Goal: Task Accomplishment & Management: Use online tool/utility

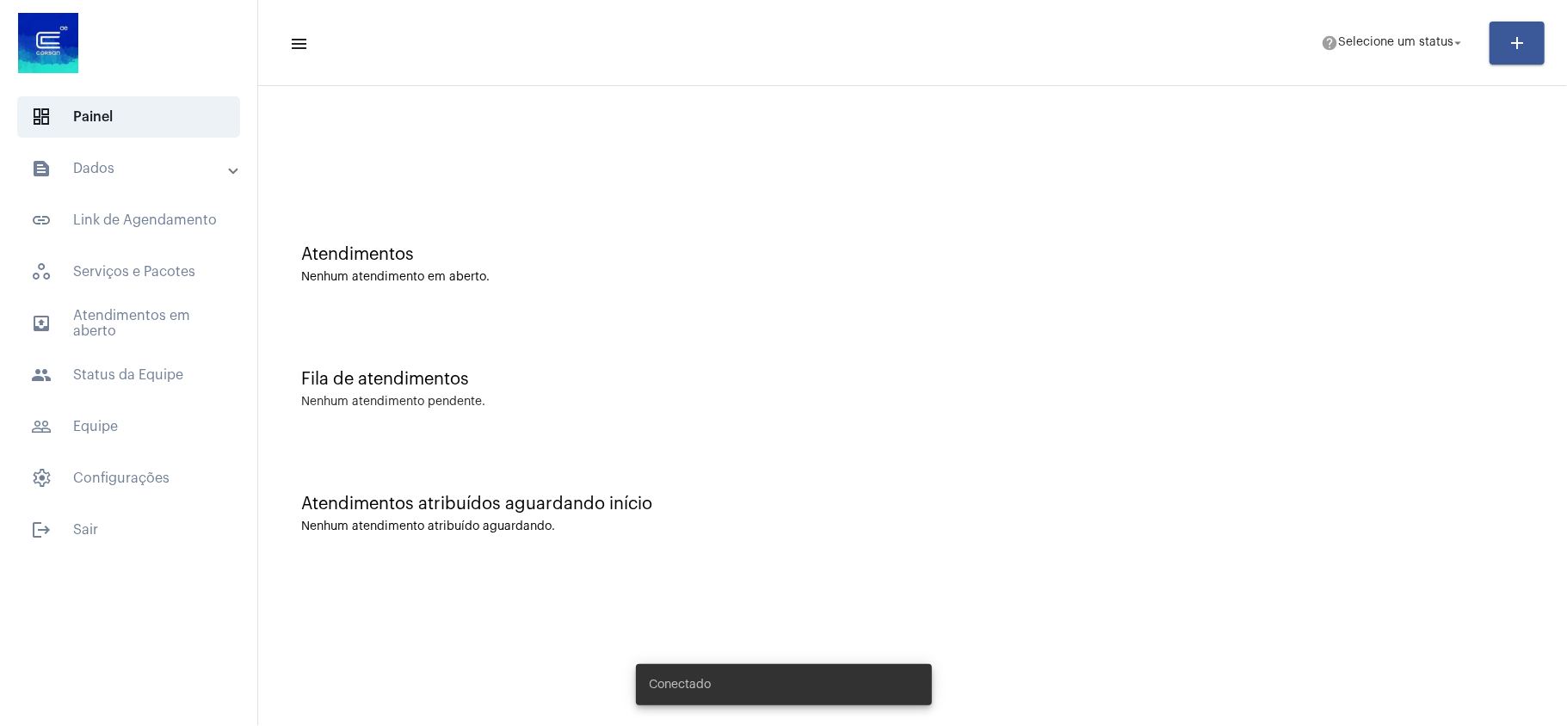
click at [170, 167] on mat-panel-title "text_snippet_outlined Dados" at bounding box center [130, 168] width 199 height 21
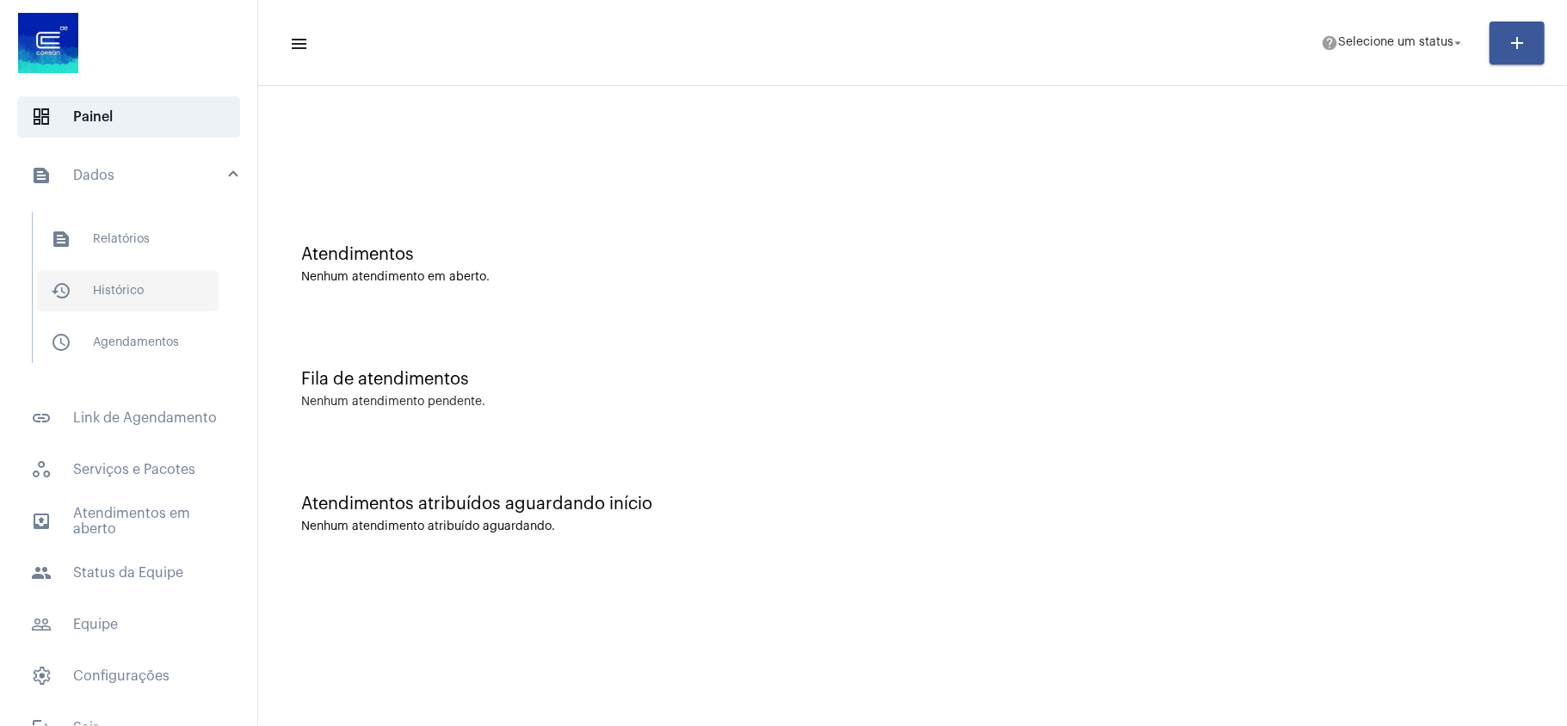
click at [138, 300] on span "history_outlined Histórico" at bounding box center [128, 290] width 182 height 41
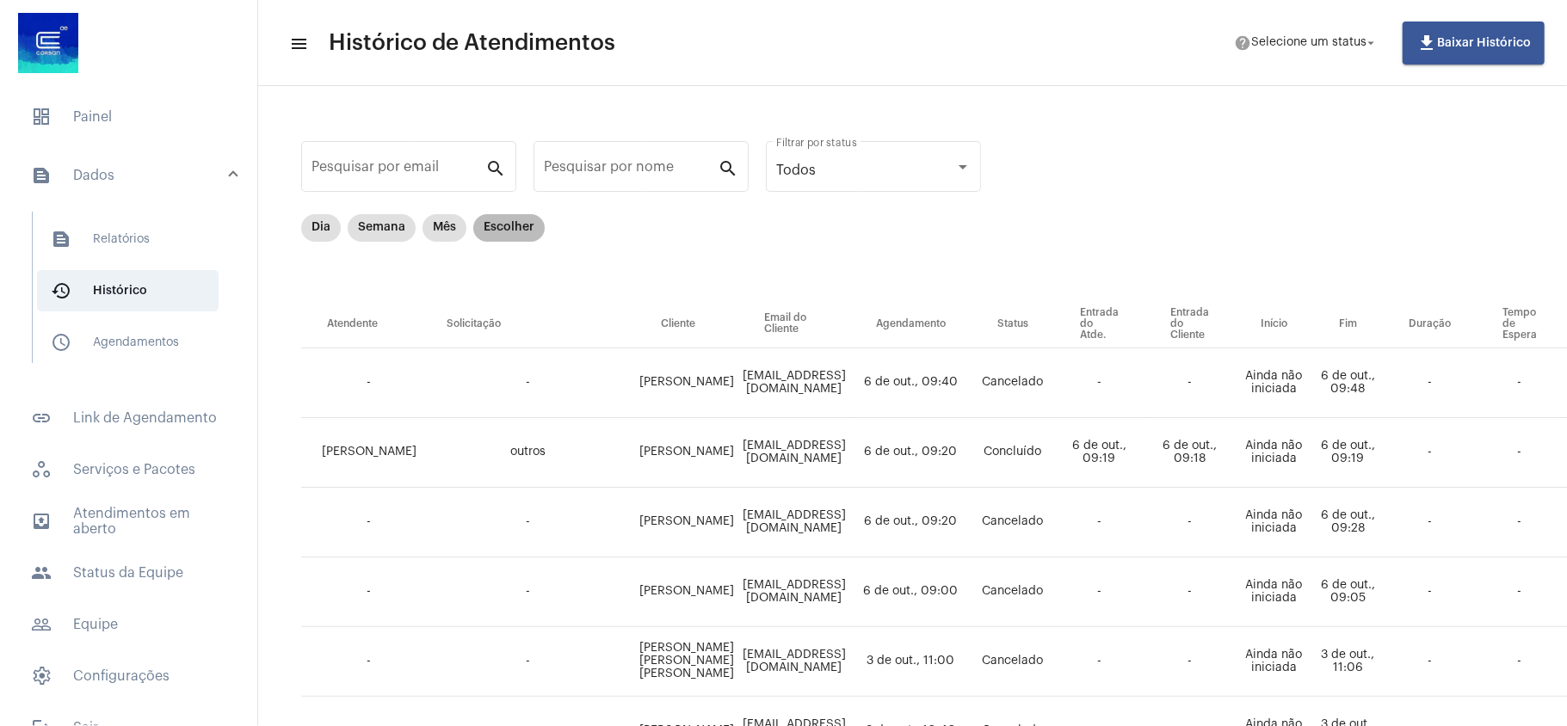
click at [515, 220] on mat-chip "Escolher" at bounding box center [508, 228] width 71 height 28
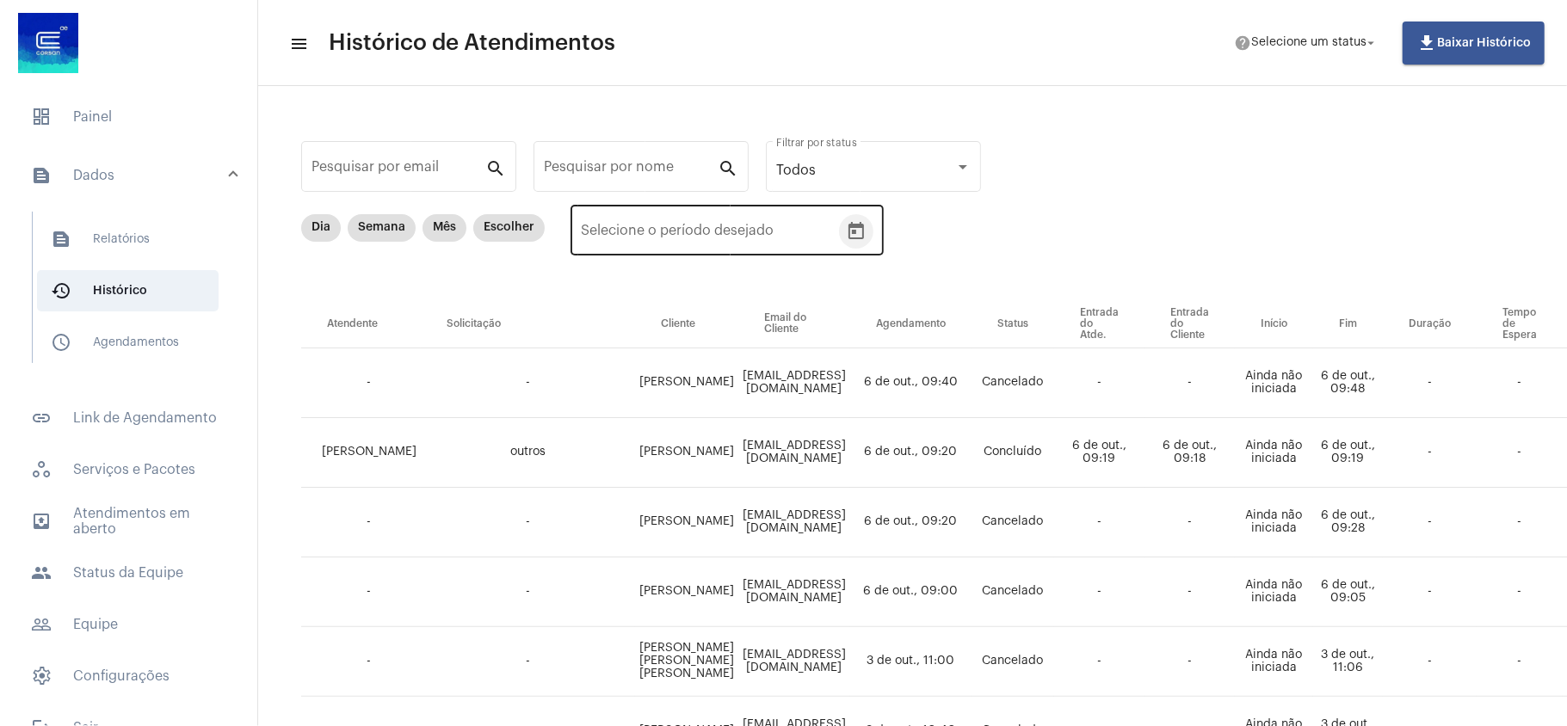
click at [849, 225] on icon "Open calendar" at bounding box center [856, 230] width 15 height 17
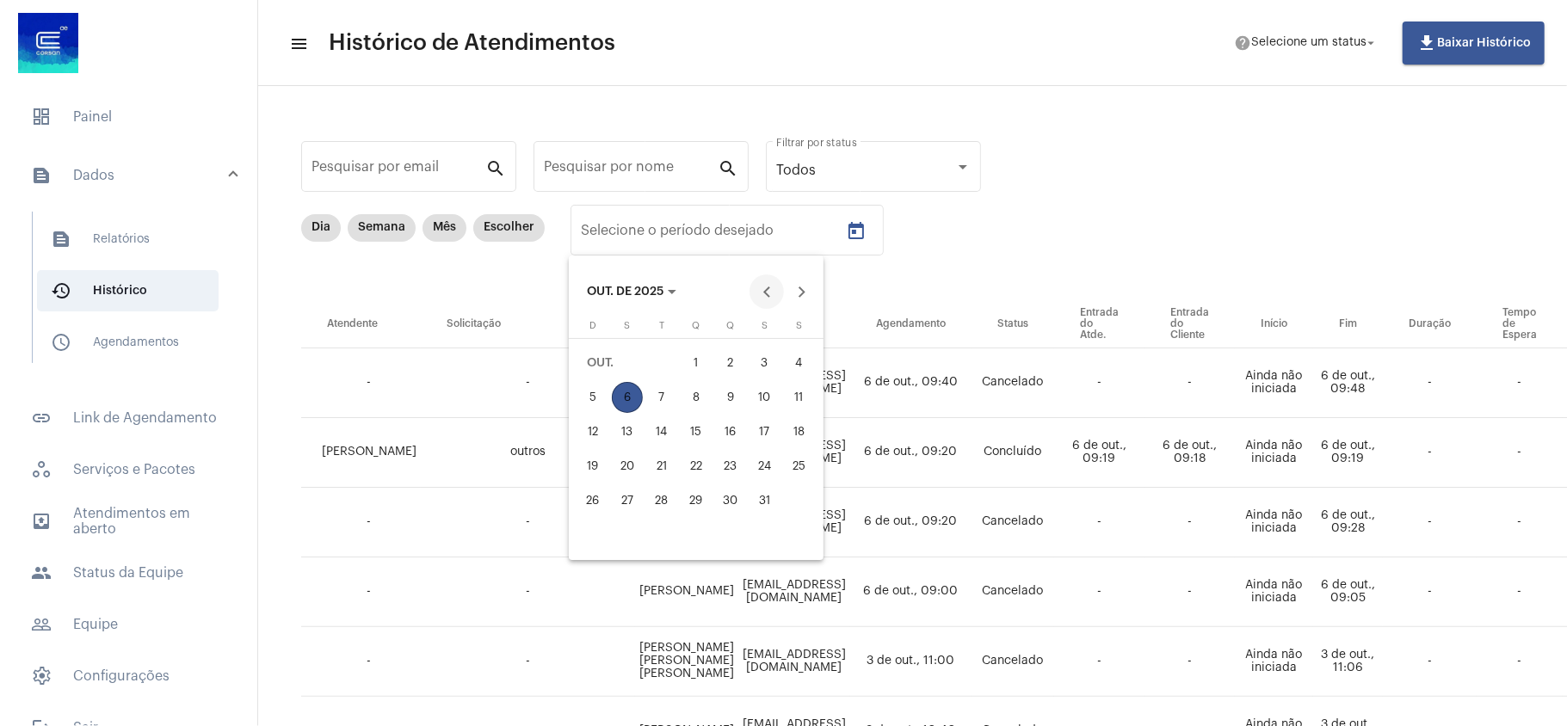
click at [769, 294] on button "Previous month" at bounding box center [767, 292] width 34 height 34
click at [634, 394] on div "1" at bounding box center [627, 397] width 31 height 31
type input "[DATE]"
click at [665, 538] on div "30" at bounding box center [661, 535] width 31 height 31
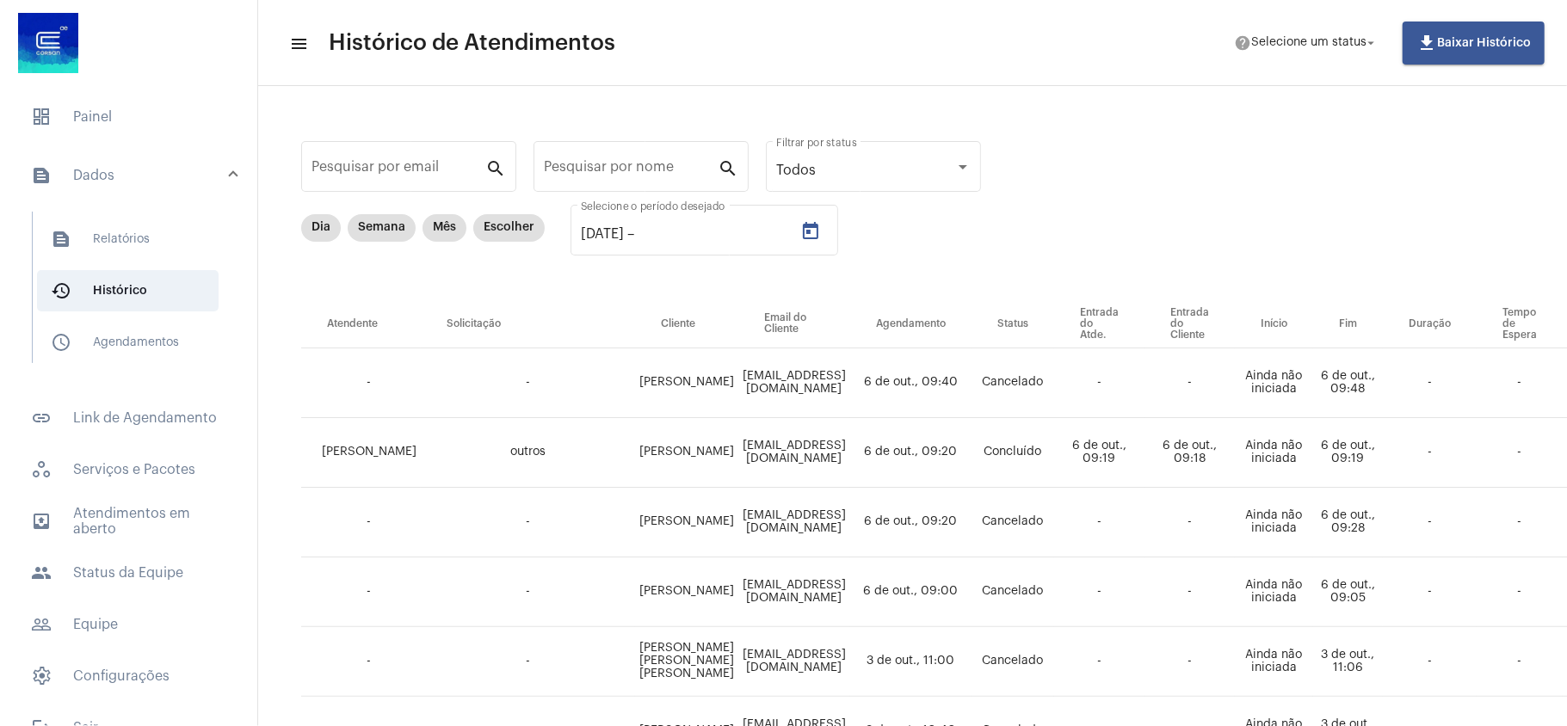
type input "[DATE]"
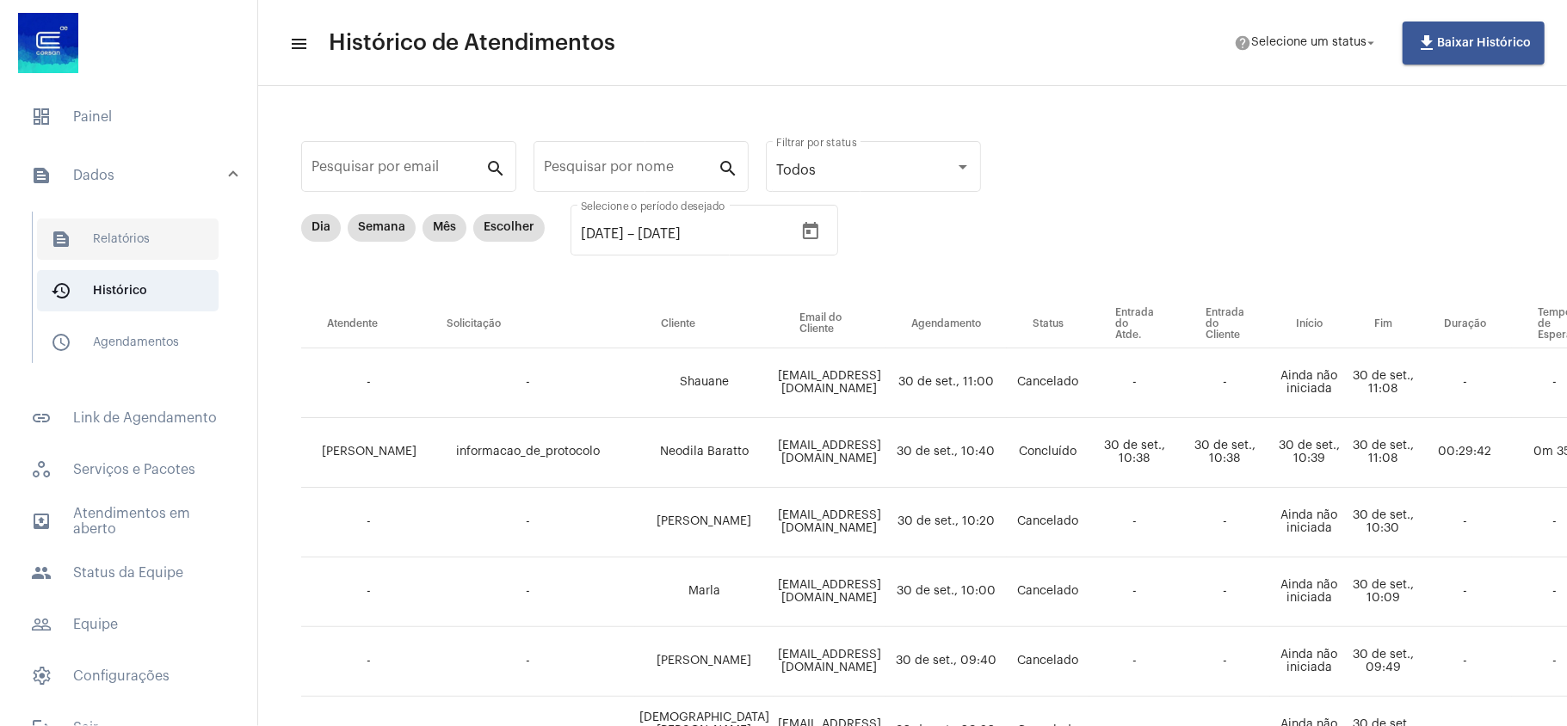
click at [133, 232] on span "text_snippet_outlined Relatórios" at bounding box center [128, 239] width 182 height 41
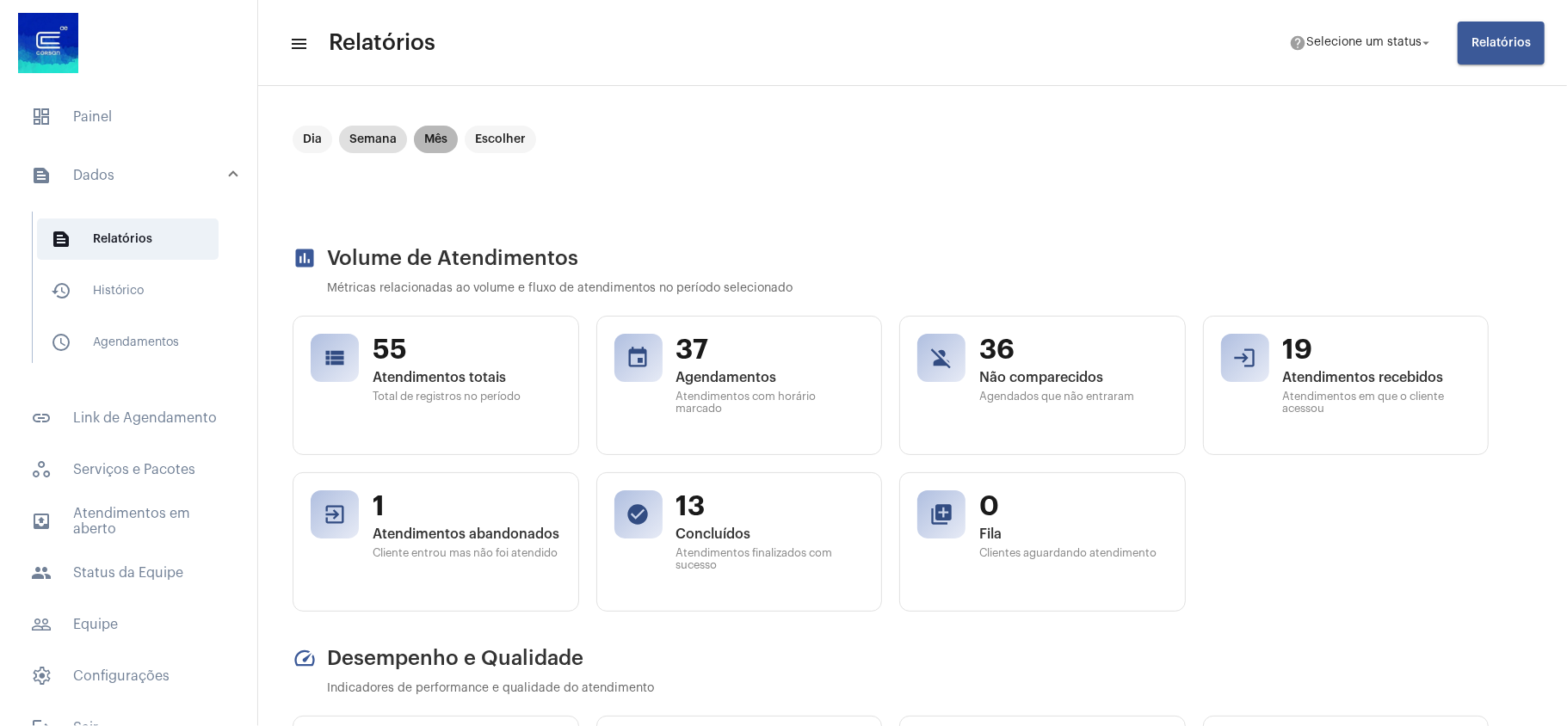
click at [444, 133] on mat-chip "Mês" at bounding box center [436, 140] width 44 height 28
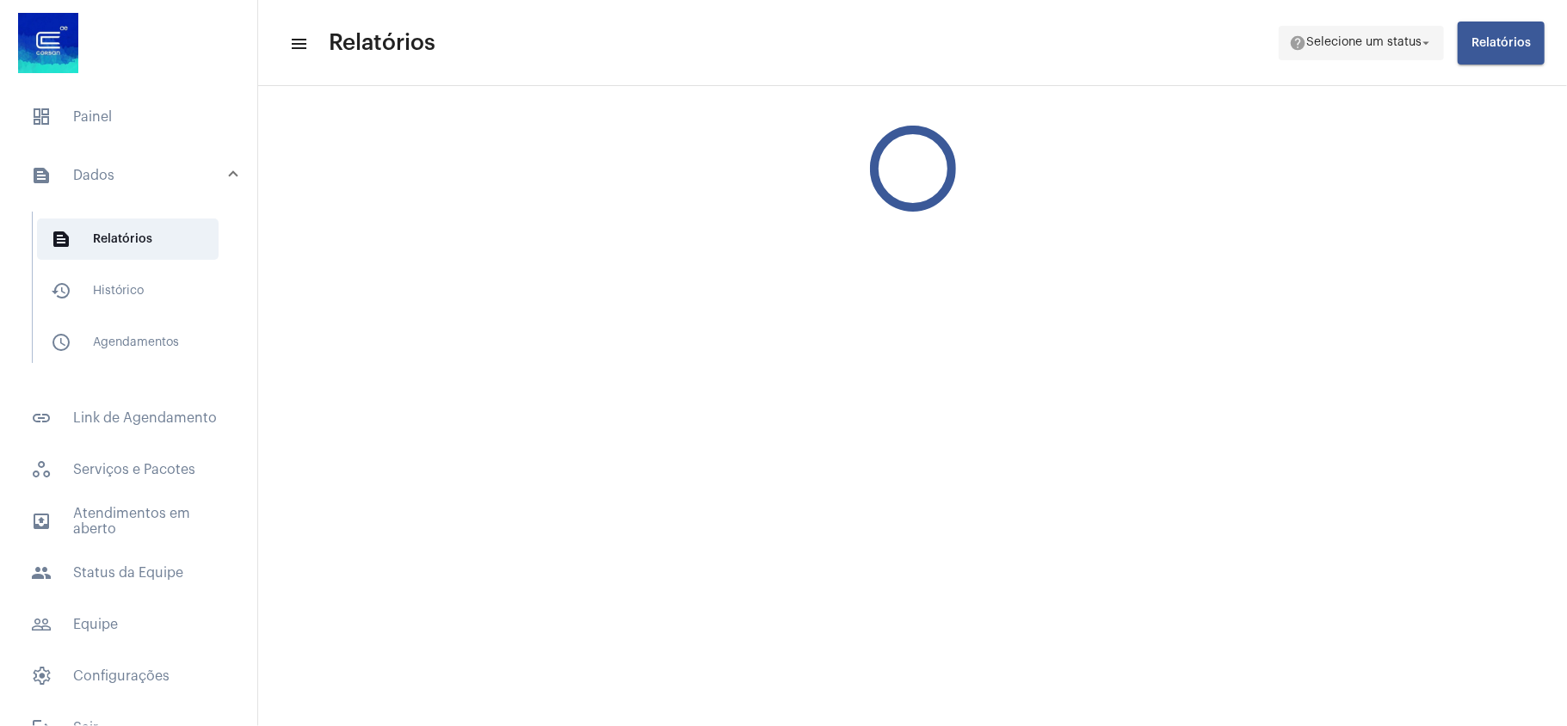
click at [1417, 50] on span "help Selecione um status arrow_drop_down" at bounding box center [1361, 42] width 145 height 31
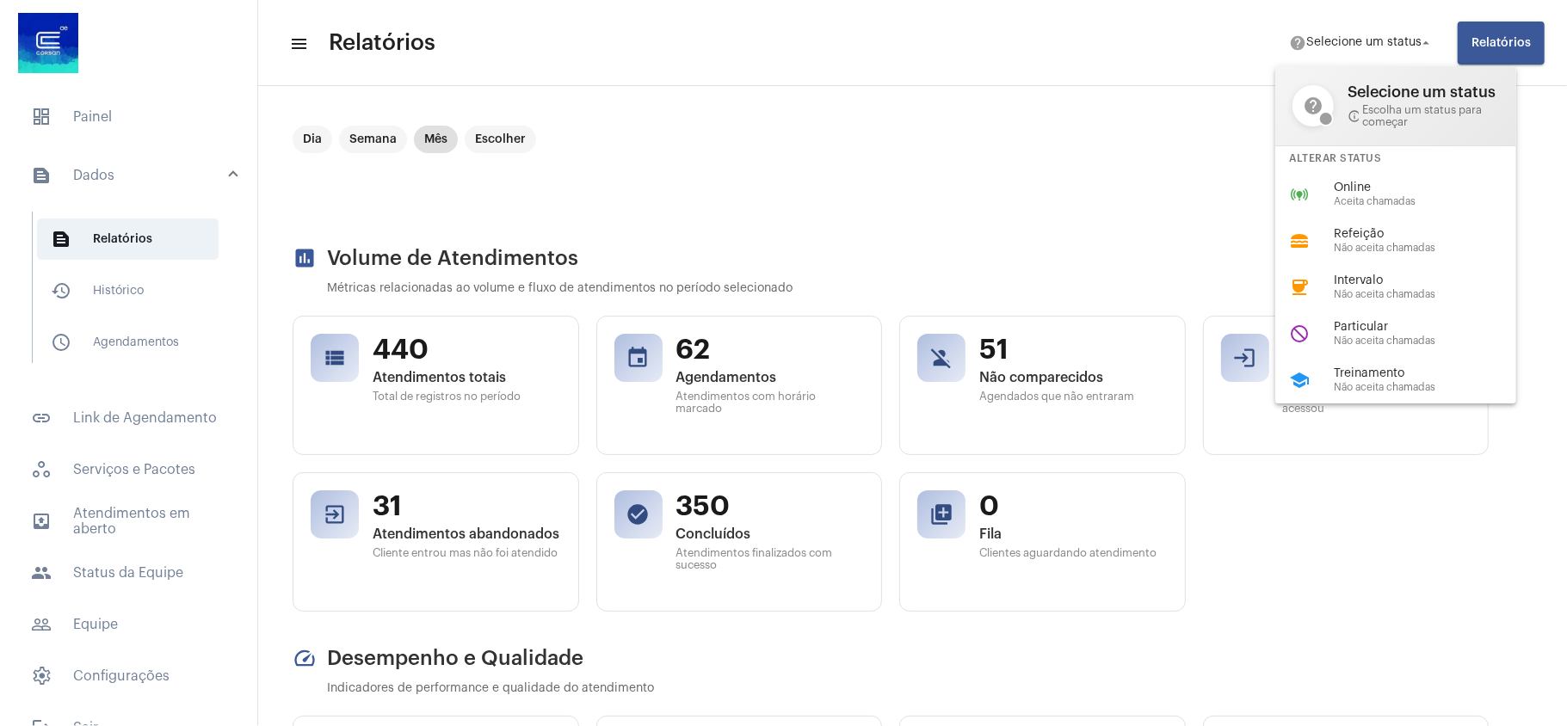
click at [658, 177] on div at bounding box center [783, 363] width 1567 height 726
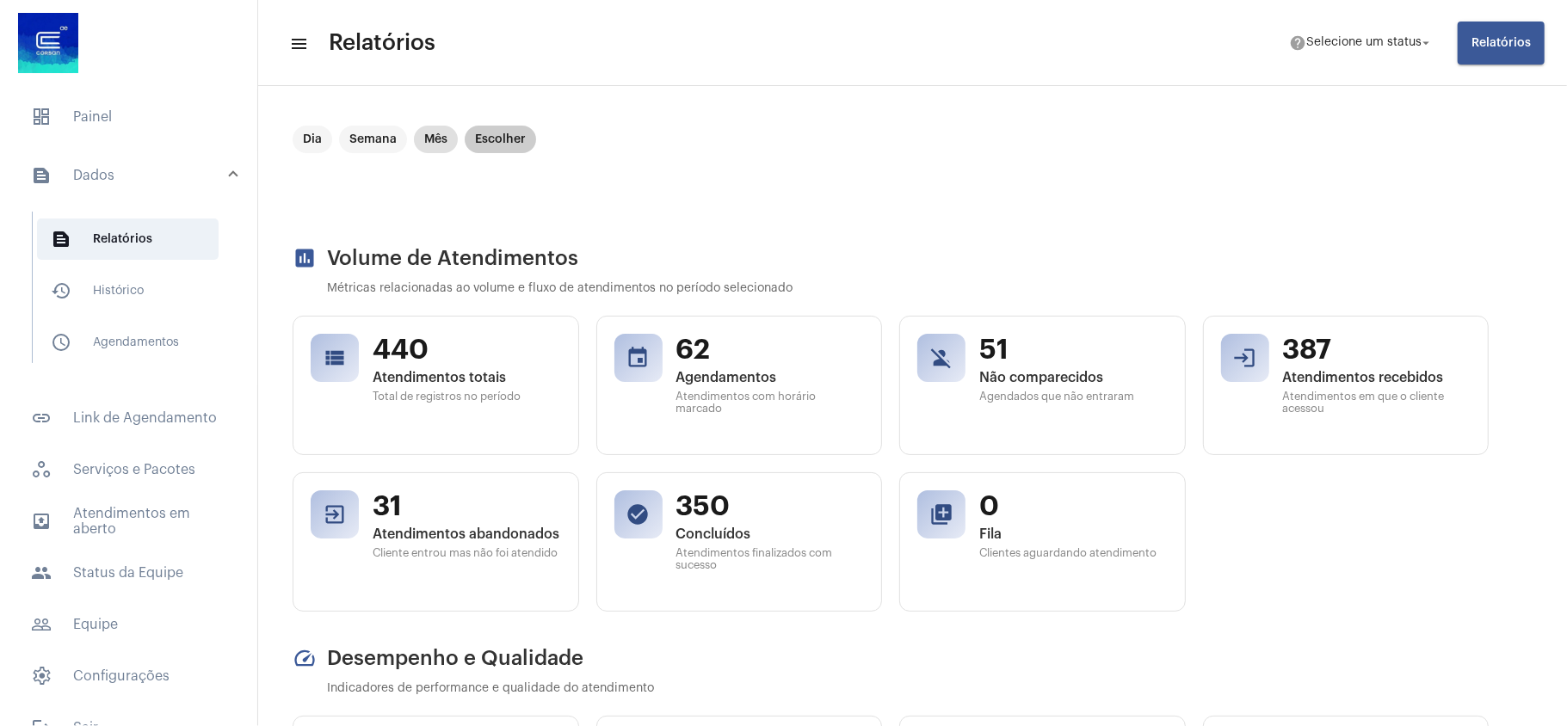
click at [489, 129] on mat-chip "Escolher" at bounding box center [500, 140] width 71 height 28
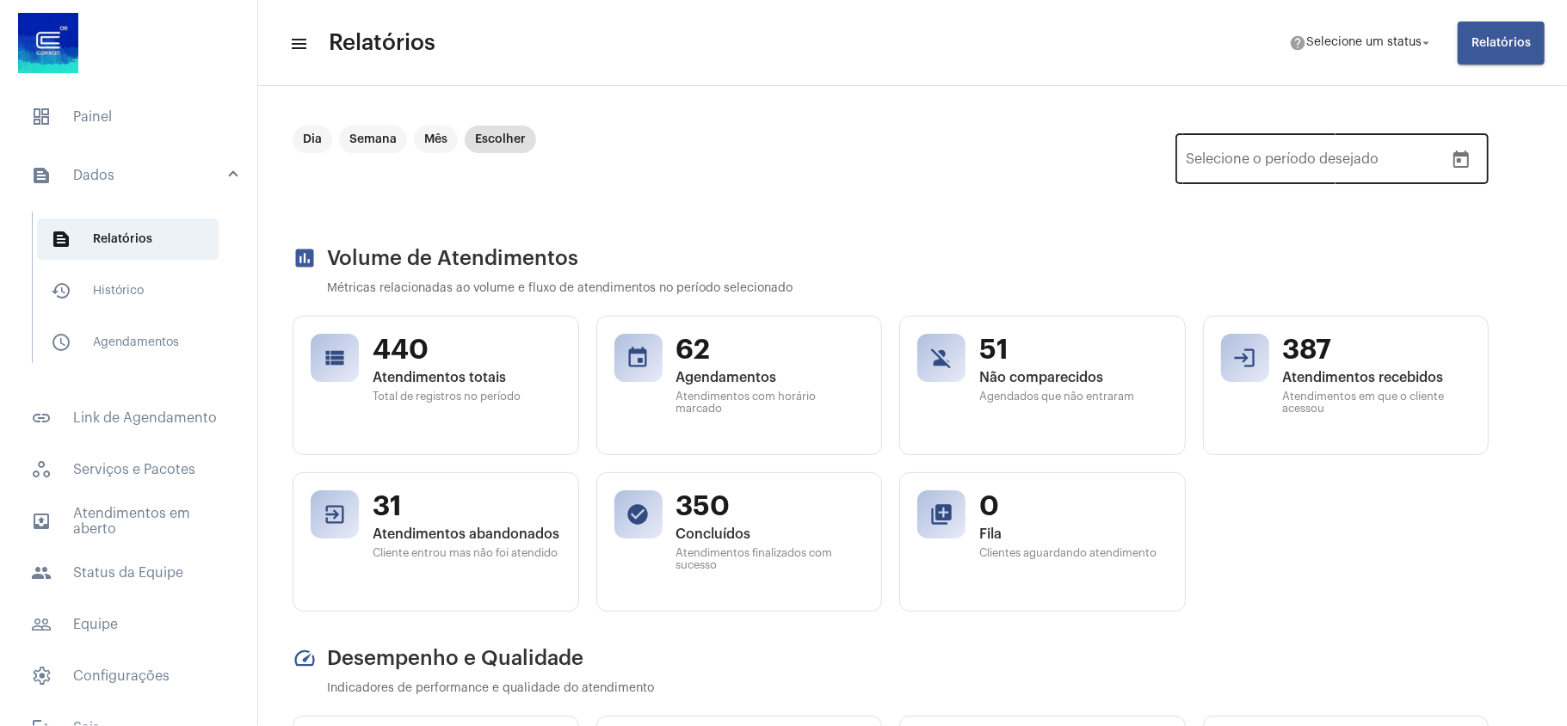
click at [1461, 162] on icon "Open calendar" at bounding box center [1461, 160] width 21 height 21
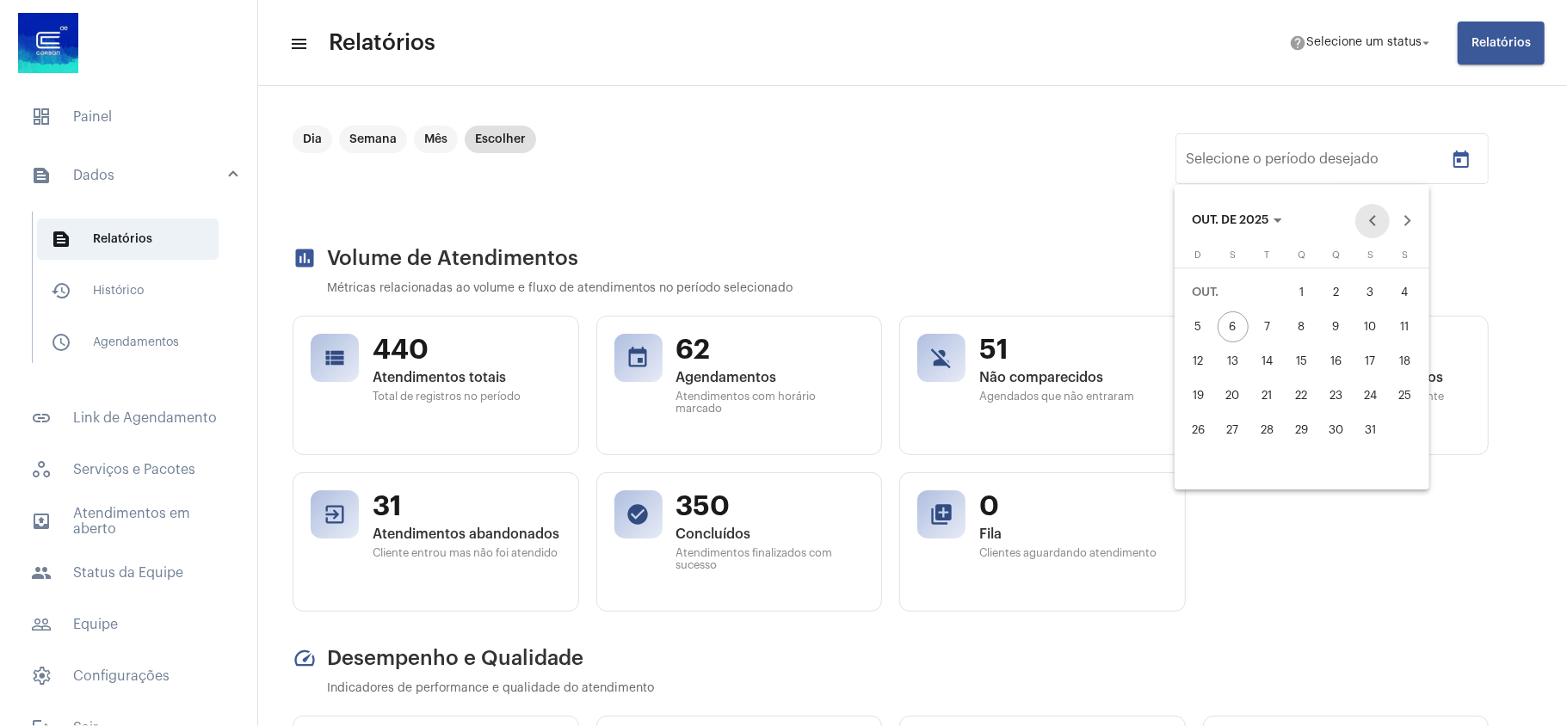
click at [1368, 217] on button "Previous month" at bounding box center [1373, 221] width 34 height 34
click at [1224, 317] on div "1" at bounding box center [1233, 327] width 31 height 31
type input "[DATE]"
click at [1274, 482] on button "30" at bounding box center [1268, 465] width 34 height 34
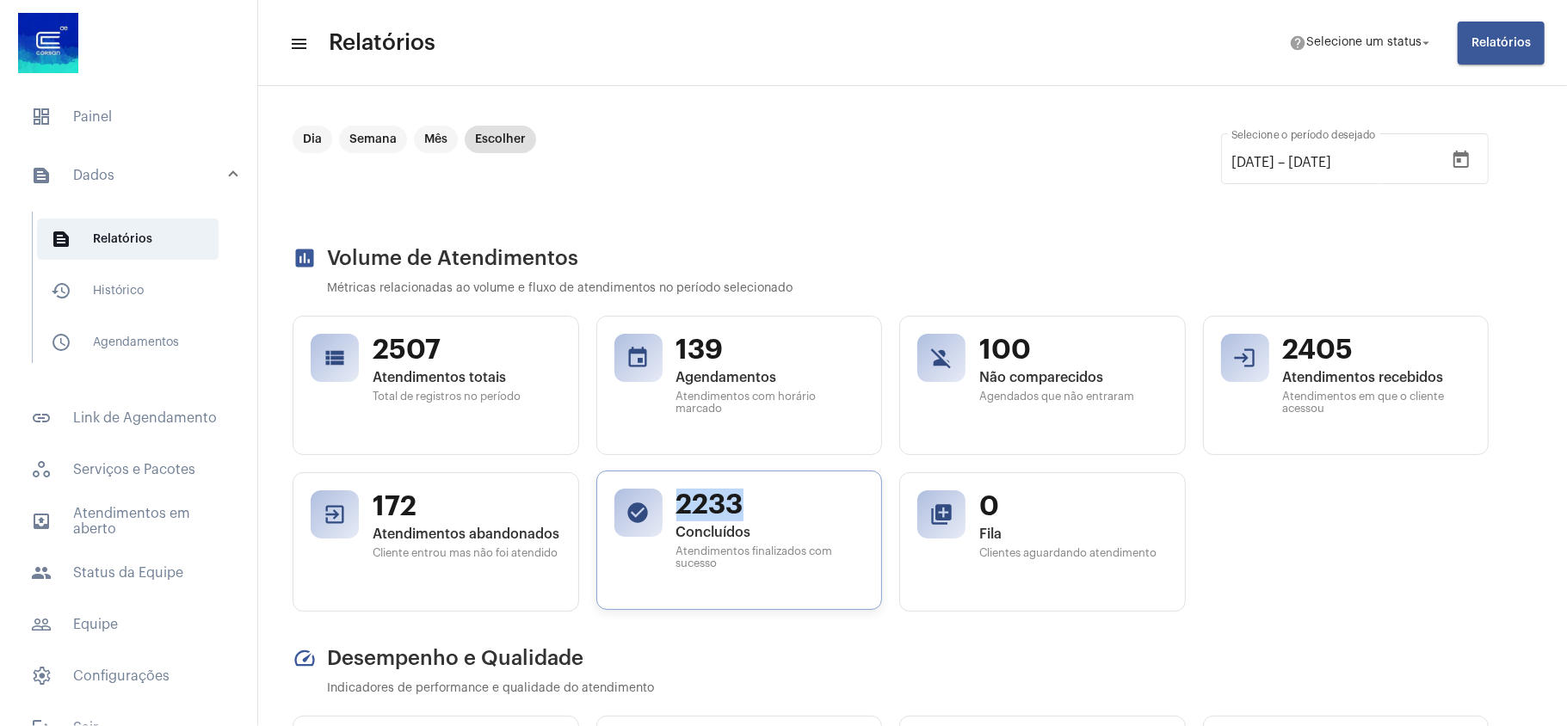
drag, startPoint x: 679, startPoint y: 507, endPoint x: 744, endPoint y: 504, distance: 65.5
click at [744, 504] on span "2233" at bounding box center [770, 505] width 188 height 33
copy span "2233"
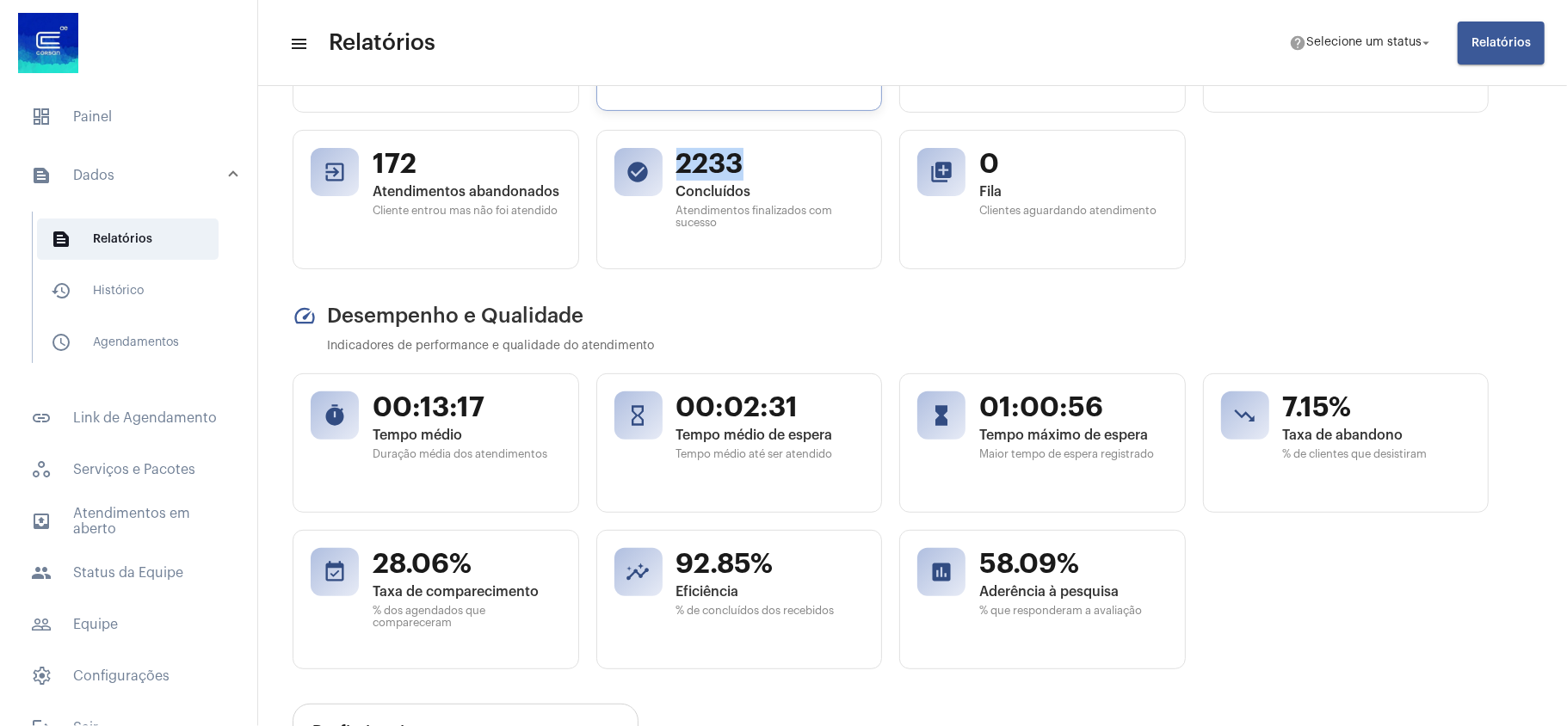
scroll to position [344, 0]
drag, startPoint x: 1289, startPoint y: 452, endPoint x: 1389, endPoint y: 453, distance: 99.8
click at [1389, 453] on span "% de clientes que desistiram" at bounding box center [1377, 451] width 188 height 12
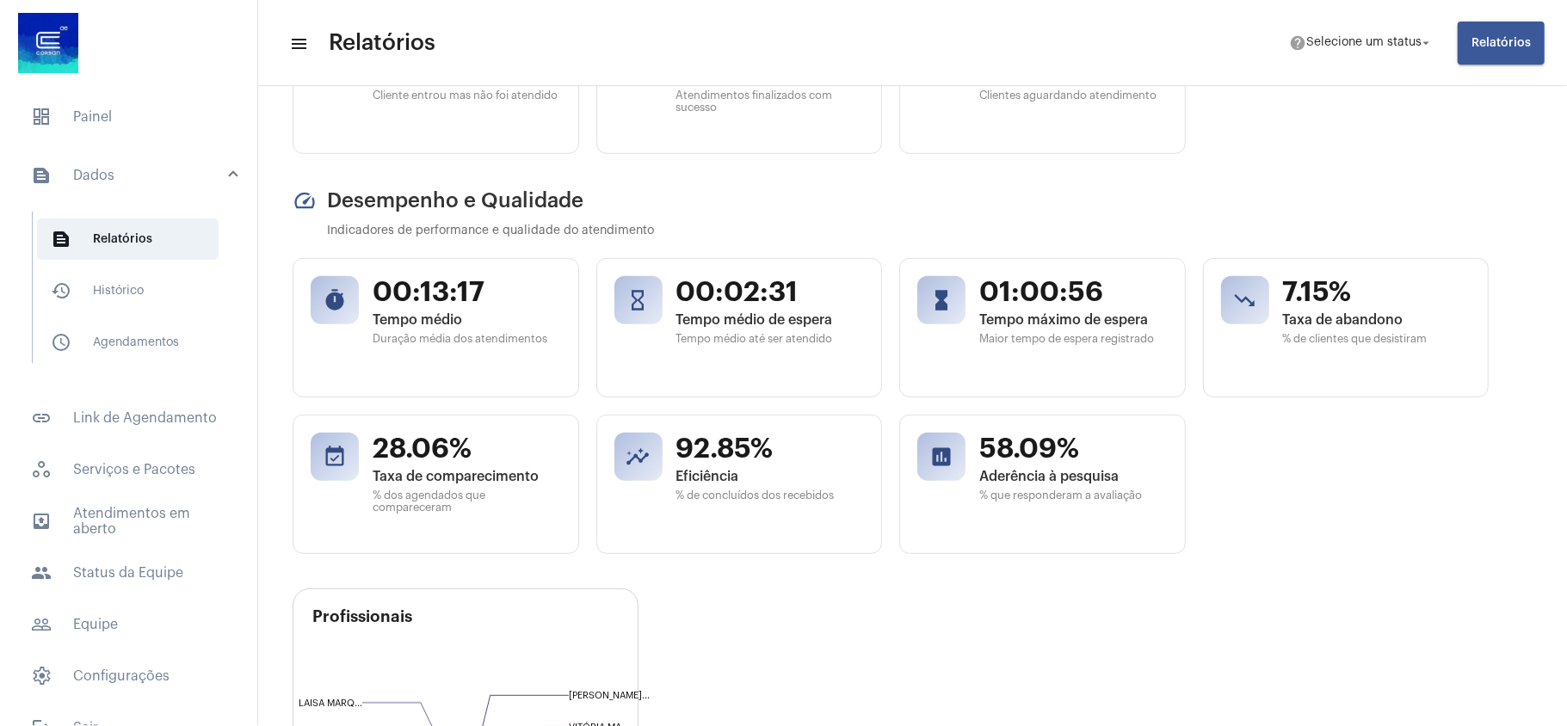
scroll to position [459, 0]
drag, startPoint x: 992, startPoint y: 454, endPoint x: 1041, endPoint y: 454, distance: 49.1
click at [1041, 454] on span "58.09%" at bounding box center [1073, 446] width 188 height 33
click at [1264, 493] on div "timer 00:13:17 Tempo médio Duração média dos atendimentos hourglass_empty 00:02…" at bounding box center [891, 405] width 1196 height 296
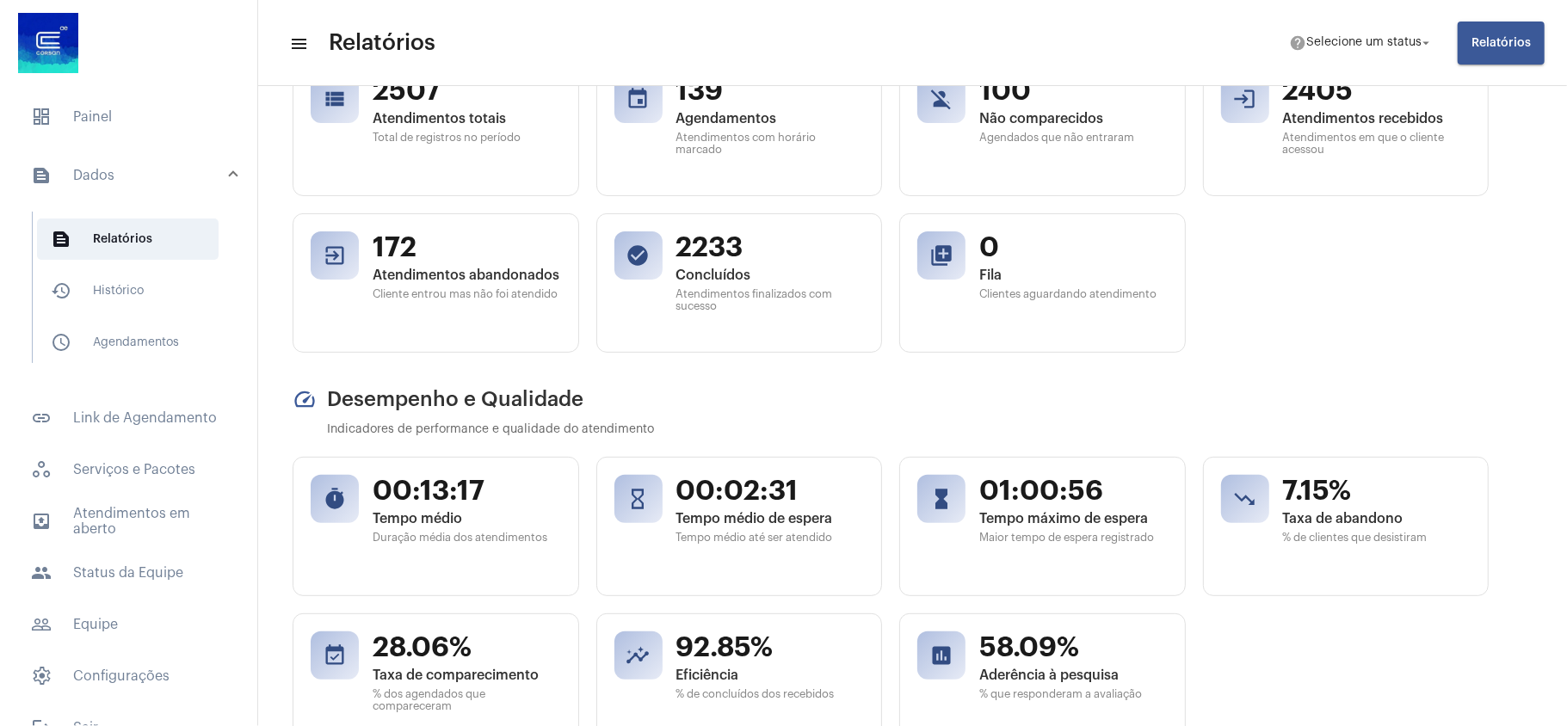
scroll to position [344, 0]
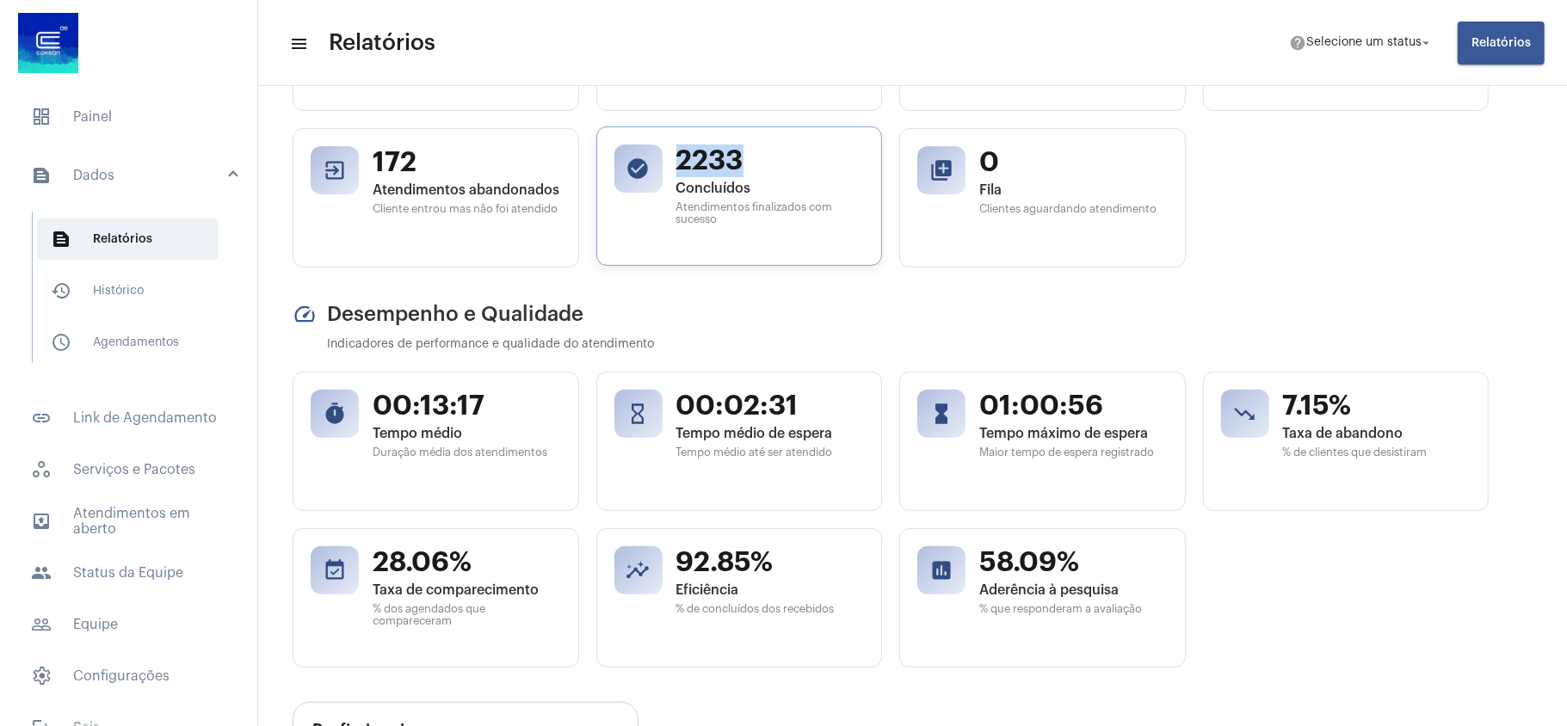
drag, startPoint x: 678, startPoint y: 159, endPoint x: 755, endPoint y: 159, distance: 76.6
click at [755, 159] on span "2233" at bounding box center [770, 161] width 188 height 33
copy span "2233"
drag, startPoint x: 377, startPoint y: 565, endPoint x: 475, endPoint y: 561, distance: 98.2
click at [475, 561] on span "28.06%" at bounding box center [467, 561] width 188 height 33
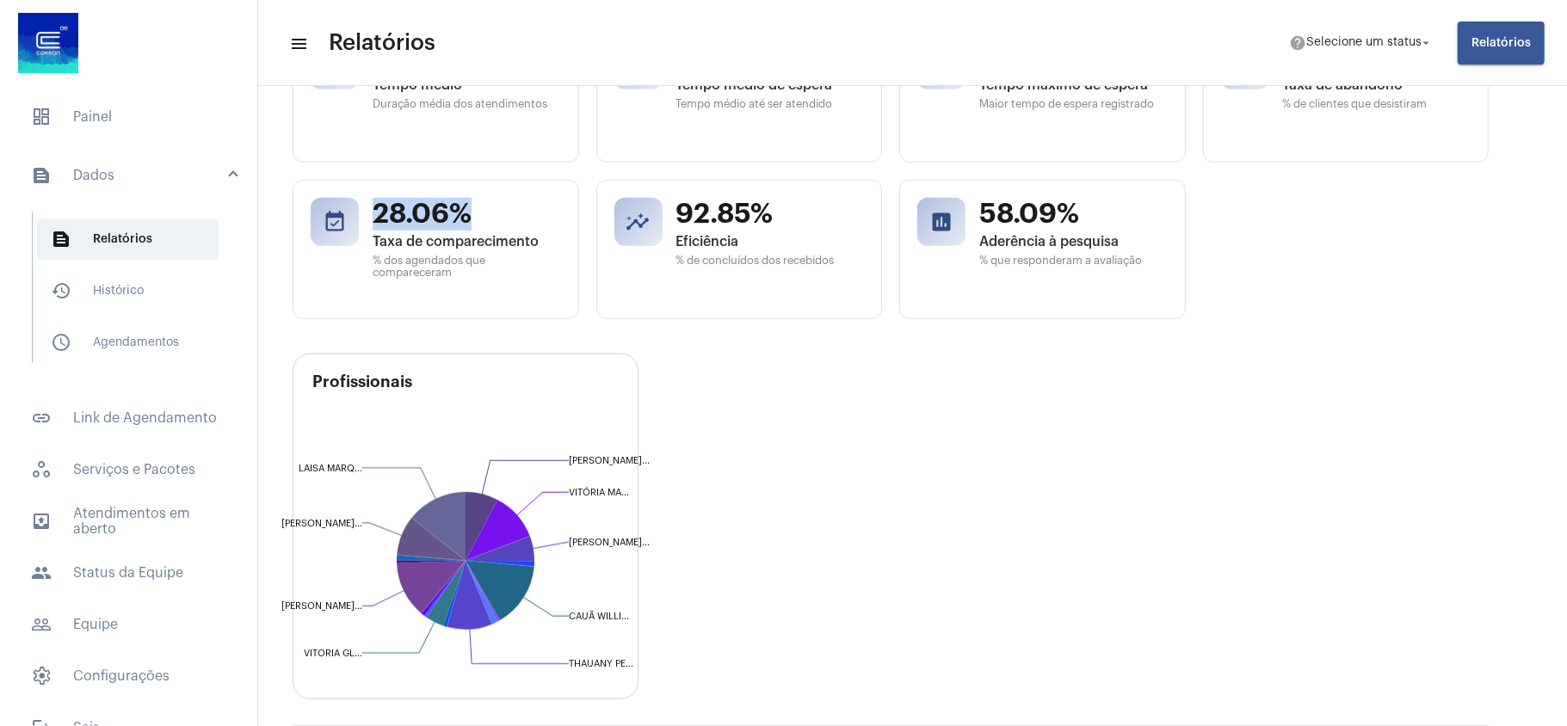
scroll to position [686, 0]
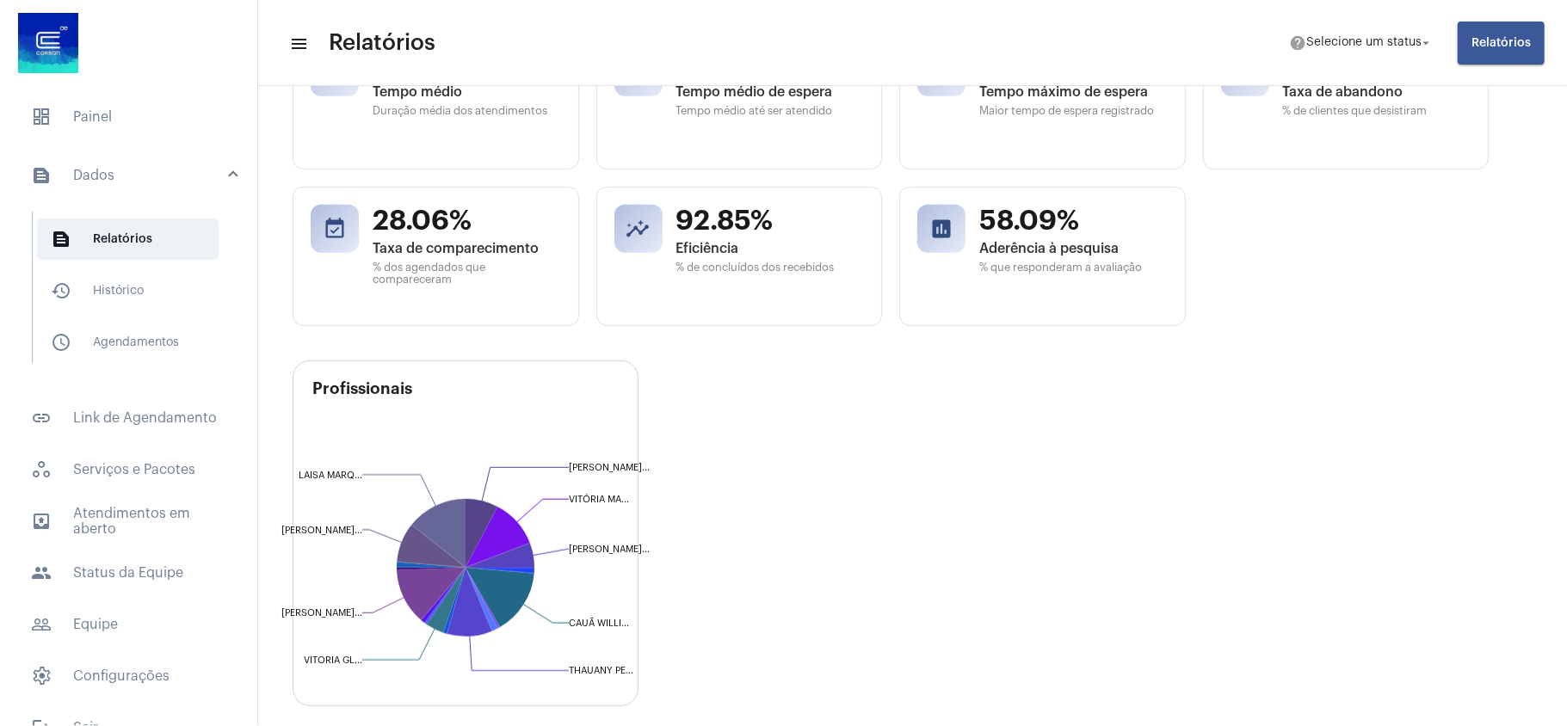
click at [817, 538] on div "Profissionais [PERSON_NAME] de [PERSON_NAME]... [PERSON_NAME] VITÓRIA MA... [PE…" at bounding box center [913, 547] width 1240 height 372
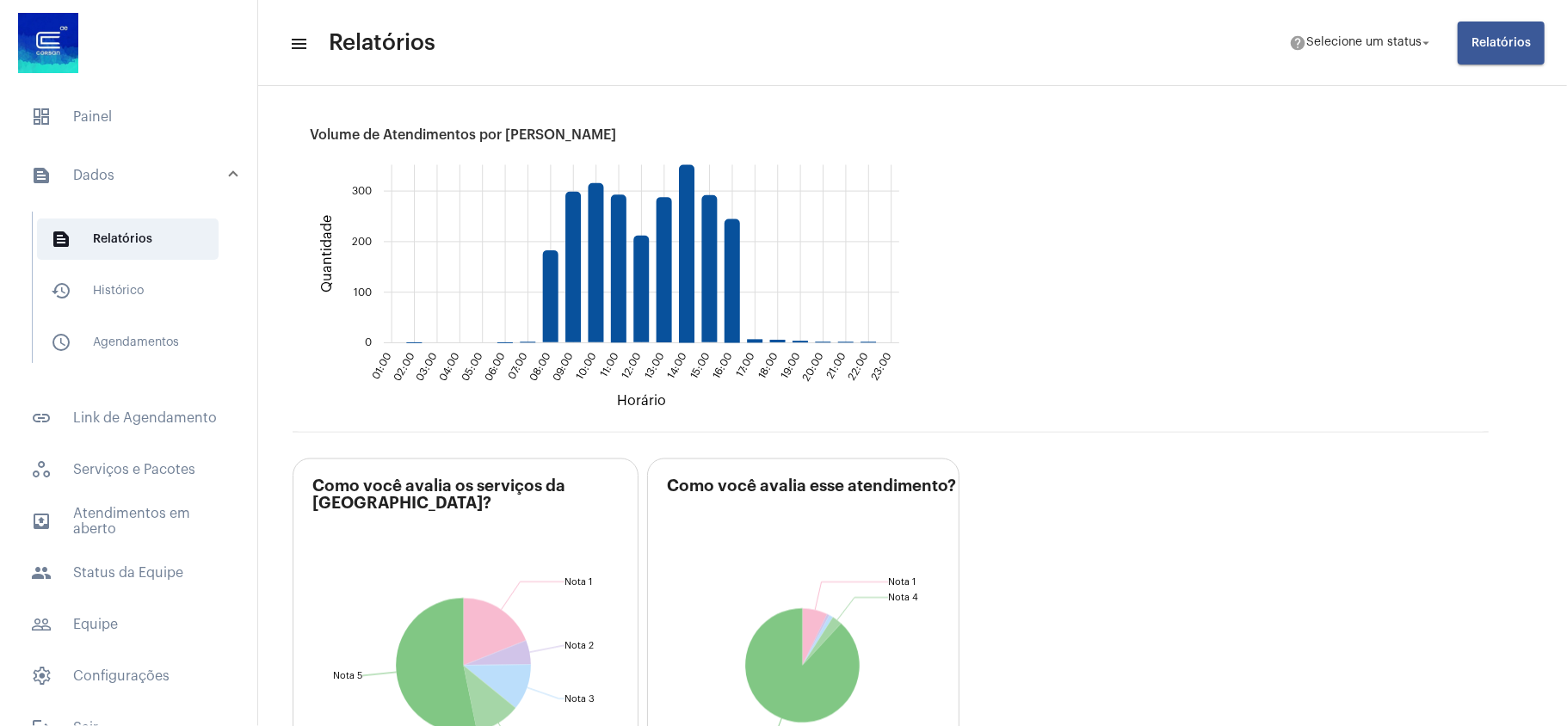
scroll to position [2293, 0]
